Goal: Task Accomplishment & Management: Manage account settings

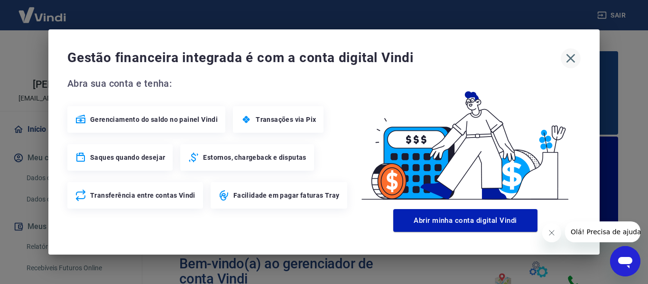
click at [572, 56] on icon "button" at bounding box center [570, 58] width 15 height 15
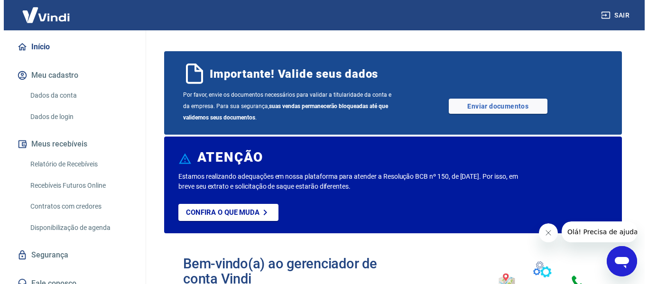
scroll to position [95, 0]
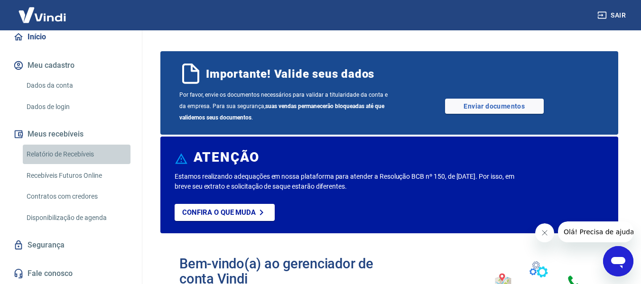
click at [84, 157] on link "Relatório de Recebíveis" at bounding box center [77, 154] width 108 height 19
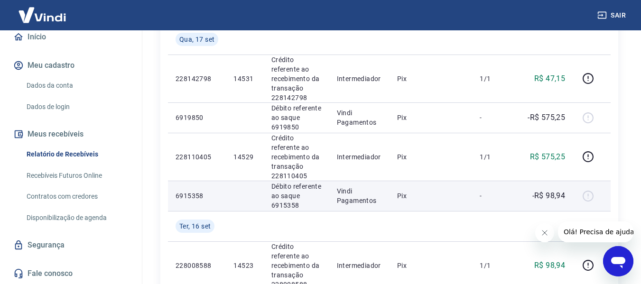
scroll to position [237, 0]
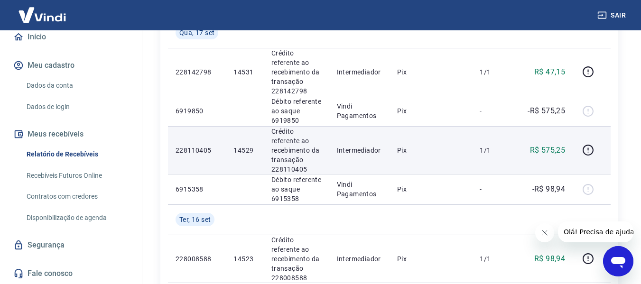
click at [242, 149] on p "14529" at bounding box center [244, 150] width 22 height 9
copy p "14529"
click at [586, 148] on icon "button" at bounding box center [588, 150] width 12 height 12
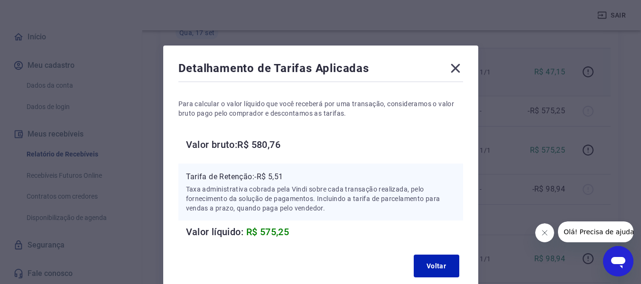
drag, startPoint x: 456, startPoint y: 64, endPoint x: 459, endPoint y: 71, distance: 7.9
click at [456, 64] on icon at bounding box center [455, 68] width 15 height 15
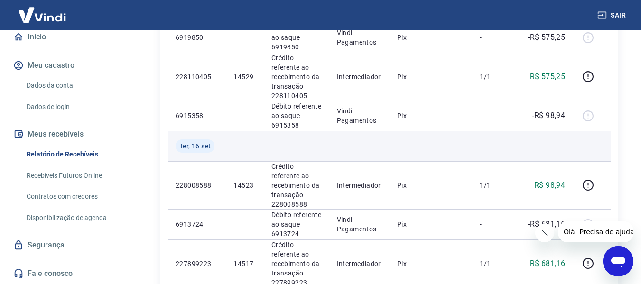
scroll to position [332, 0]
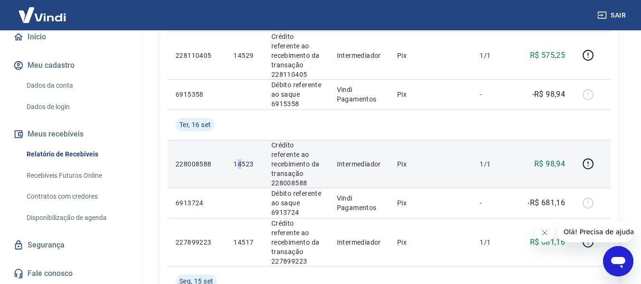
click at [240, 163] on p "14523" at bounding box center [244, 163] width 22 height 9
click at [244, 164] on p "14523" at bounding box center [244, 163] width 22 height 9
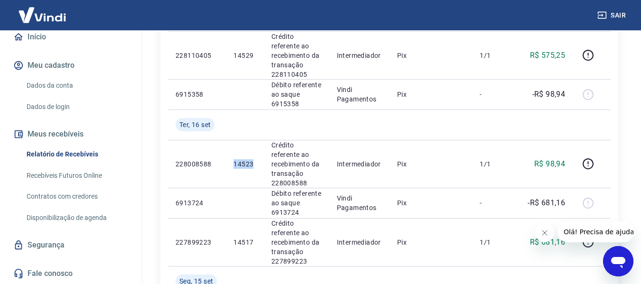
copy p "14523"
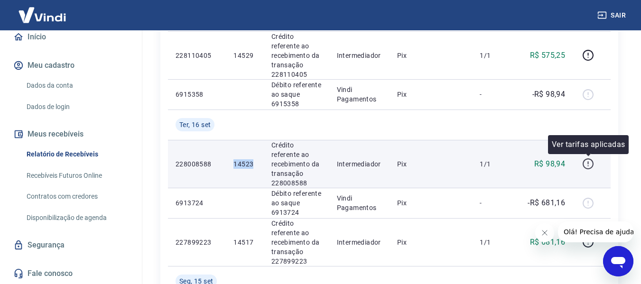
click at [586, 164] on icon "button" at bounding box center [588, 164] width 12 height 12
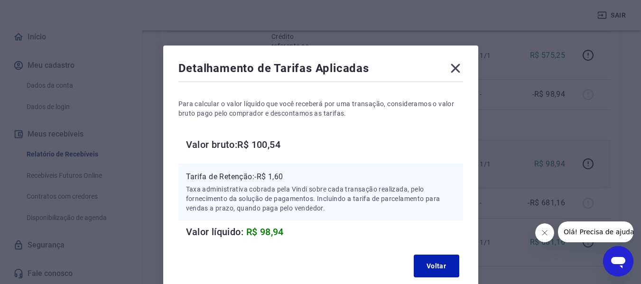
click at [453, 65] on icon at bounding box center [455, 68] width 15 height 15
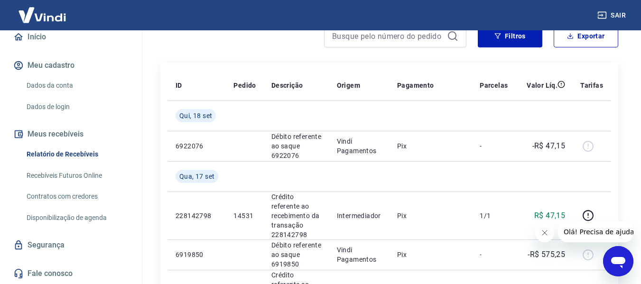
scroll to position [47, 0]
